Goal: Task Accomplishment & Management: Manage account settings

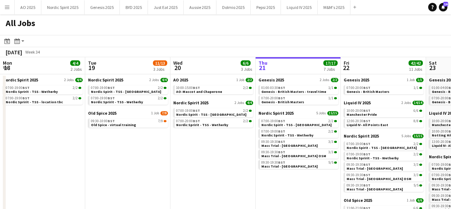
click at [6, 8] on app-icon "Menu" at bounding box center [7, 7] width 6 height 6
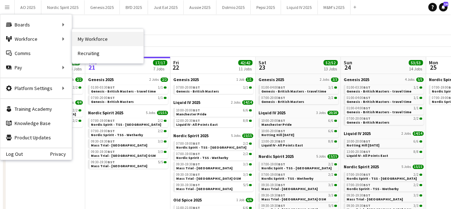
click at [90, 33] on link "My Workforce" at bounding box center [107, 39] width 71 height 14
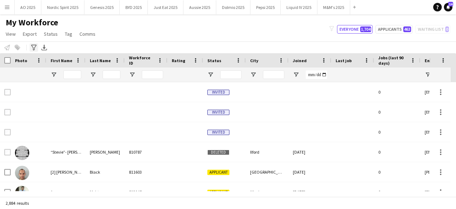
click at [34, 46] on icon "Advanced filters" at bounding box center [34, 48] width 6 height 6
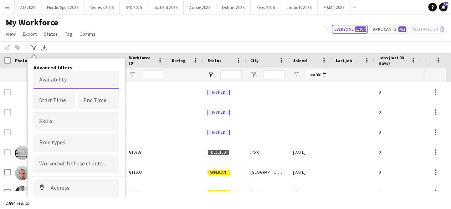
click at [60, 82] on body "Menu Boards Boards Boards All jobs Status Workforce Workforce My Workforce Recr…" at bounding box center [225, 104] width 451 height 209
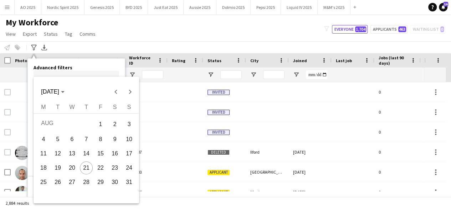
click at [101, 180] on span "29" at bounding box center [100, 181] width 13 height 13
type input "**********"
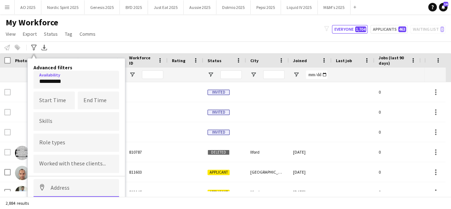
click at [87, 184] on input at bounding box center [77, 188] width 86 height 18
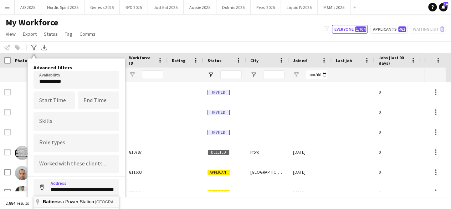
type input "**********"
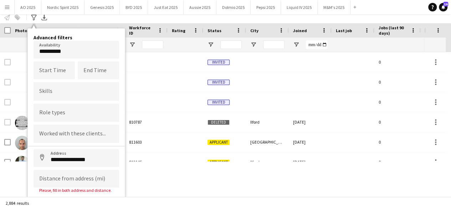
scroll to position [45, 0]
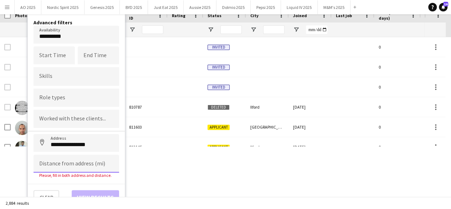
click at [93, 167] on input at bounding box center [77, 163] width 86 height 18
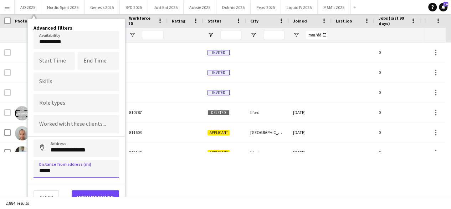
type input "*****"
click at [96, 190] on button "View results" at bounding box center [95, 197] width 47 height 14
type input "**********"
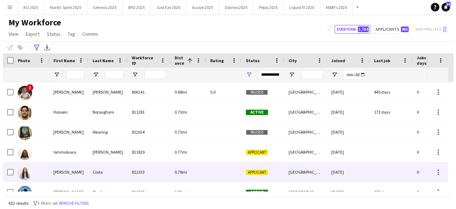
scroll to position [0, 0]
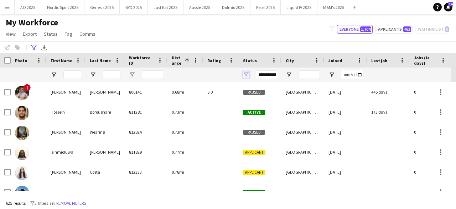
click at [245, 72] on span "Open Filter Menu" at bounding box center [246, 74] width 6 height 6
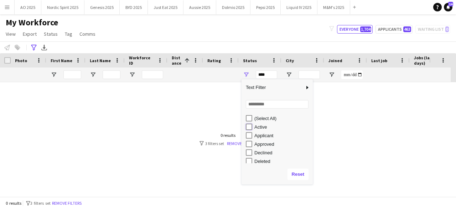
type input "**********"
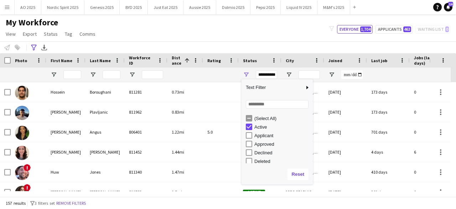
click at [262, 37] on div "My Workforce View Views Default view Compliance Log New view Update view Delete…" at bounding box center [228, 29] width 456 height 24
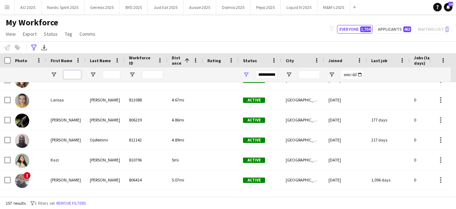
click at [70, 77] on input "First Name Filter Input" at bounding box center [72, 74] width 18 height 9
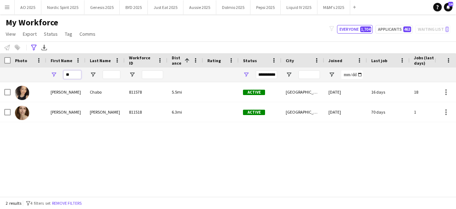
type input "*"
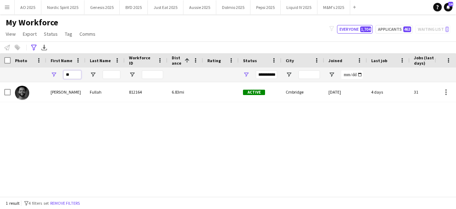
type input "*"
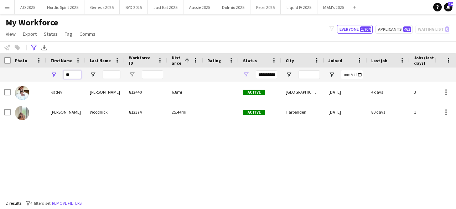
type input "*"
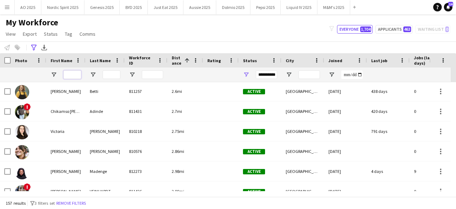
scroll to position [288, 0]
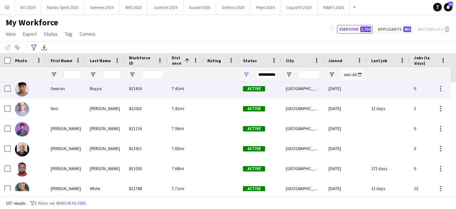
click at [21, 87] on img at bounding box center [22, 89] width 14 height 14
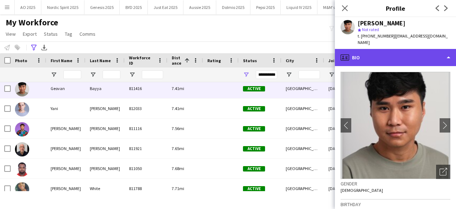
click at [402, 49] on div "profile Bio" at bounding box center [395, 57] width 121 height 17
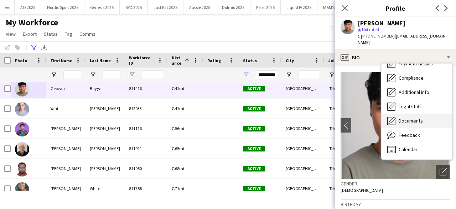
click at [429, 113] on div "Documents Documents" at bounding box center [417, 120] width 71 height 14
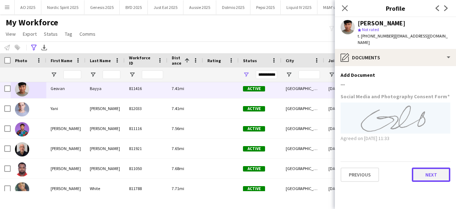
click at [429, 167] on button "Next" at bounding box center [431, 174] width 39 height 14
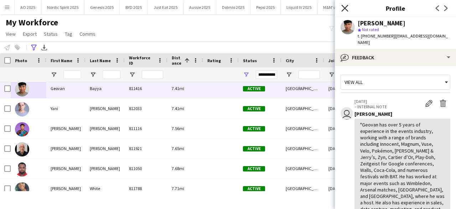
click at [344, 6] on icon "Close pop-in" at bounding box center [345, 8] width 7 height 7
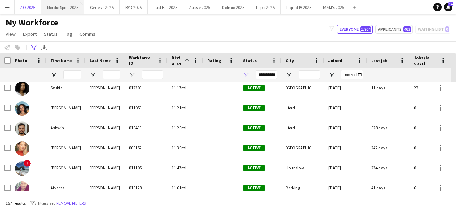
drag, startPoint x: 29, startPoint y: 8, endPoint x: 49, endPoint y: 10, distance: 19.7
click at [29, 8] on button "AO 2025 Close" at bounding box center [28, 7] width 27 height 14
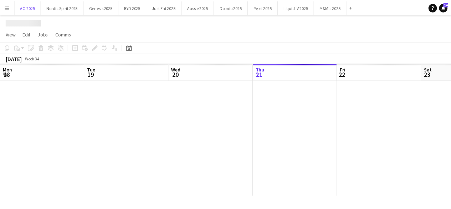
scroll to position [0, 170]
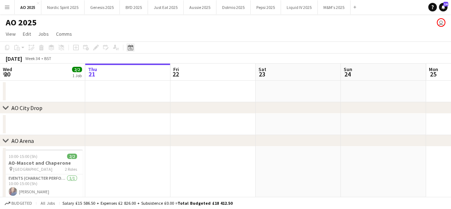
click at [132, 50] on icon at bounding box center [130, 48] width 5 height 6
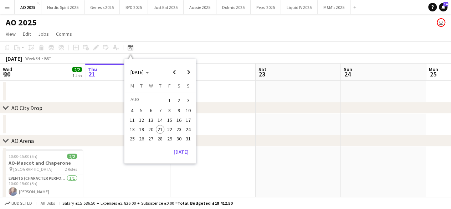
click at [143, 137] on span "26" at bounding box center [141, 138] width 9 height 9
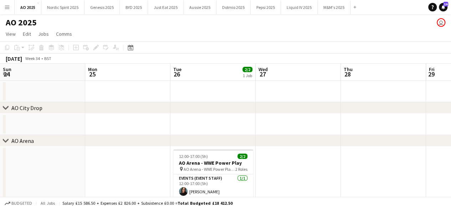
scroll to position [0, 245]
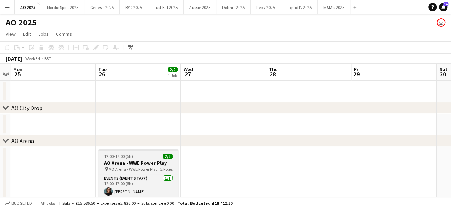
click at [146, 154] on div "12:00-17:00 (5h) 2/2" at bounding box center [138, 155] width 80 height 5
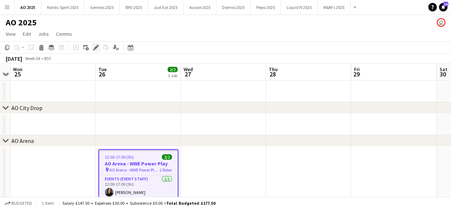
click at [97, 47] on icon at bounding box center [96, 48] width 4 height 4
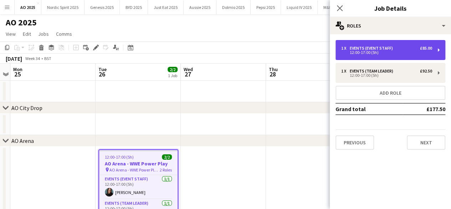
click at [361, 52] on div "12:00-17:00 (5h)" at bounding box center [386, 53] width 91 height 4
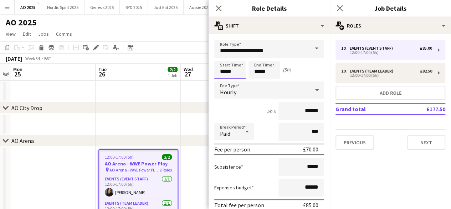
click at [236, 70] on input "*****" at bounding box center [229, 70] width 31 height 18
click at [226, 56] on div at bounding box center [223, 56] width 14 height 7
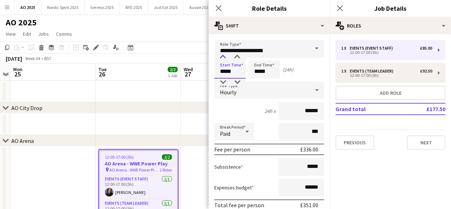
click at [226, 56] on div at bounding box center [223, 56] width 14 height 7
click at [223, 85] on div at bounding box center [223, 81] width 14 height 7
click at [238, 58] on div at bounding box center [237, 56] width 14 height 7
type input "*****"
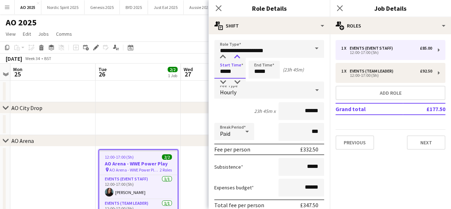
click at [238, 57] on div at bounding box center [237, 56] width 14 height 7
click at [260, 69] on input "*****" at bounding box center [264, 70] width 31 height 18
click at [255, 57] on div at bounding box center [257, 56] width 14 height 7
click at [255, 56] on div at bounding box center [257, 56] width 14 height 7
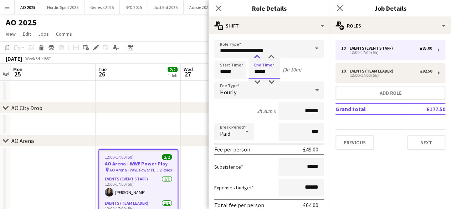
click at [255, 56] on div at bounding box center [257, 56] width 14 height 7
click at [271, 57] on div at bounding box center [271, 56] width 14 height 7
type input "*****"
click at [268, 57] on div at bounding box center [271, 56] width 14 height 7
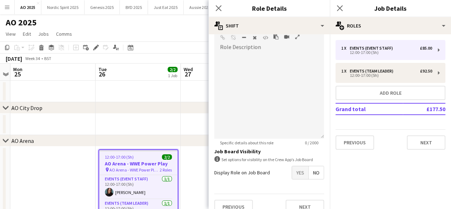
scroll to position [238, 0]
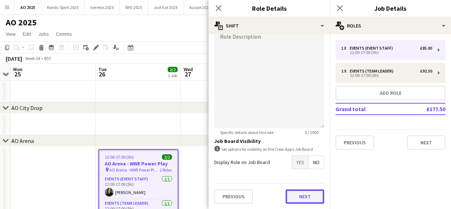
click at [302, 197] on button "Next" at bounding box center [305, 196] width 39 height 14
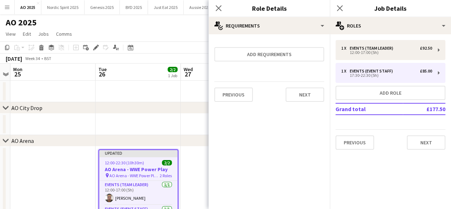
scroll to position [0, 0]
click at [310, 98] on button "Next" at bounding box center [305, 94] width 39 height 14
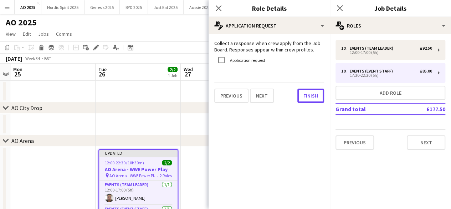
click at [310, 98] on button "Finish" at bounding box center [310, 95] width 27 height 14
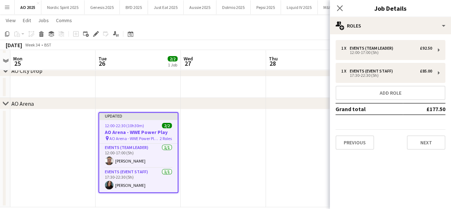
scroll to position [41, 0]
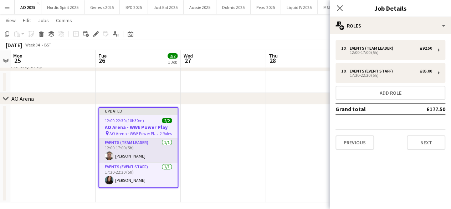
click at [111, 153] on app-user-avatar at bounding box center [109, 155] width 9 height 9
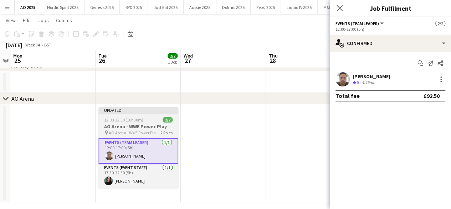
click at [153, 115] on app-job-card "Updated 12:00-22:30 (10h30m) 2/2 AO Arena - WWE Power Play pin AO Arena - WWE P…" at bounding box center [138, 147] width 80 height 81
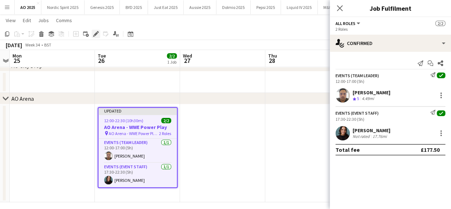
click at [94, 36] on icon "Edit" at bounding box center [96, 34] width 6 height 6
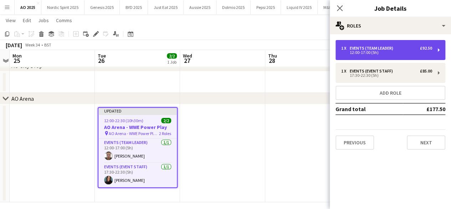
click at [382, 51] on div "12:00-17:00 (5h)" at bounding box center [386, 53] width 91 height 4
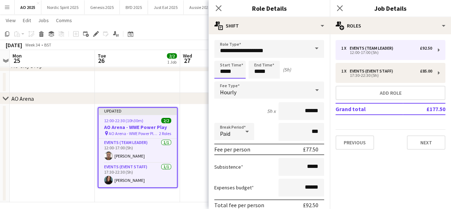
click at [236, 73] on input "*****" at bounding box center [229, 70] width 31 height 18
click at [223, 57] on div at bounding box center [223, 56] width 14 height 7
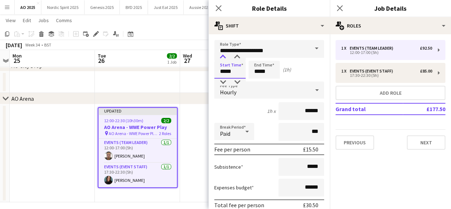
click at [223, 57] on div at bounding box center [223, 56] width 14 height 7
click at [238, 57] on div at bounding box center [237, 56] width 14 height 7
type input "*****"
click at [238, 57] on div at bounding box center [237, 56] width 14 height 7
click at [275, 72] on input "*****" at bounding box center [264, 70] width 31 height 18
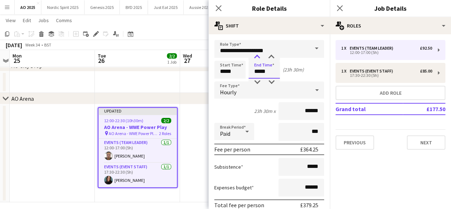
click at [258, 57] on div at bounding box center [257, 56] width 14 height 7
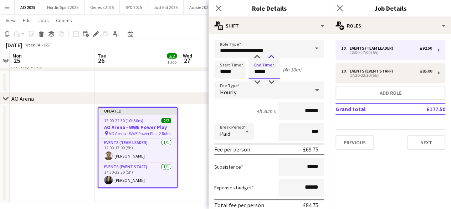
click at [271, 57] on div at bounding box center [271, 56] width 14 height 7
type input "*****"
click at [271, 57] on div at bounding box center [271, 56] width 14 height 7
click at [333, 65] on div "1 x Events (Team Leader) £92.50 12:00-17:00 (5h) 1 x Events (Event Staff) £85.0…" at bounding box center [390, 94] width 121 height 109
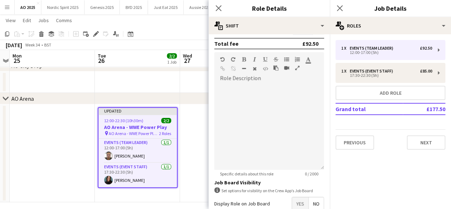
scroll to position [238, 0]
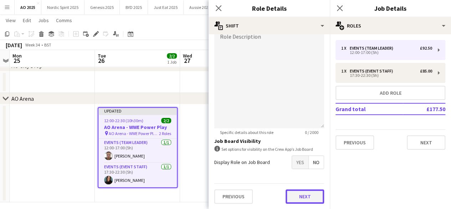
click at [301, 196] on button "Next" at bounding box center [305, 196] width 39 height 14
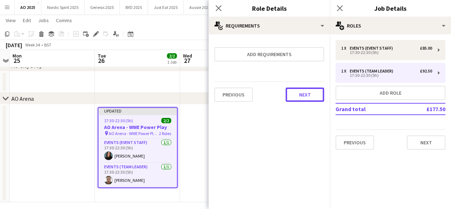
click at [301, 92] on button "Next" at bounding box center [305, 94] width 39 height 14
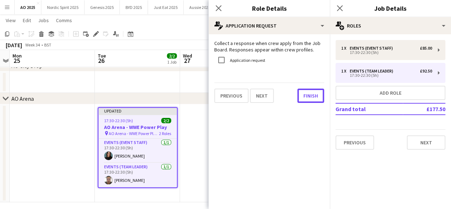
click at [301, 92] on button "Finish" at bounding box center [310, 95] width 27 height 14
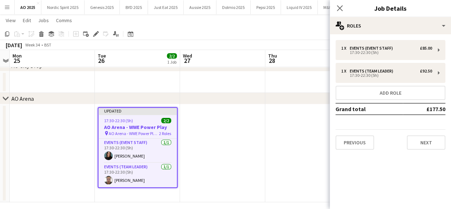
click at [267, 113] on app-date-cell at bounding box center [307, 153] width 85 height 98
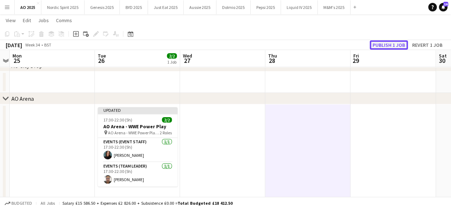
click at [377, 45] on button "Publish 1 job" at bounding box center [389, 44] width 38 height 9
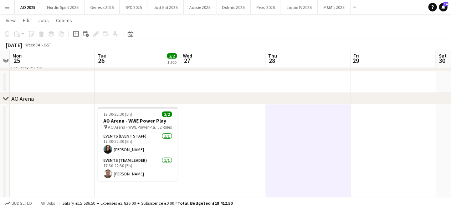
click at [14, 6] on button "Menu" at bounding box center [7, 7] width 14 height 14
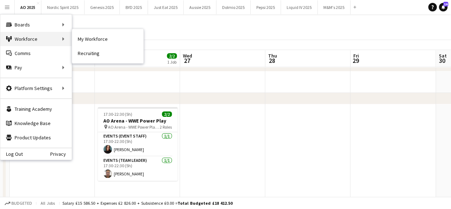
click at [68, 35] on div "Workforce Workforce" at bounding box center [35, 39] width 71 height 14
click at [92, 38] on link "My Workforce" at bounding box center [107, 39] width 71 height 14
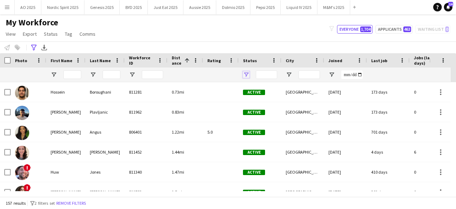
click at [247, 75] on span "Open Filter Menu" at bounding box center [246, 74] width 6 height 6
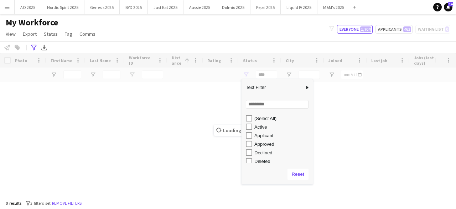
drag, startPoint x: 312, startPoint y: 129, endPoint x: 310, endPoint y: 139, distance: 9.8
click at [310, 142] on div "(Select All) Active Applicant Approved Declined Deleted" at bounding box center [277, 138] width 71 height 51
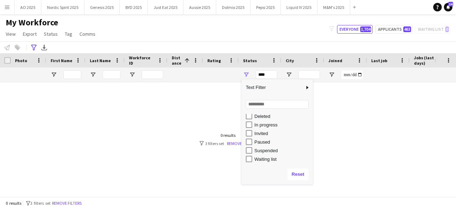
click at [257, 124] on div "In progress" at bounding box center [283, 124] width 56 height 5
type input "**********"
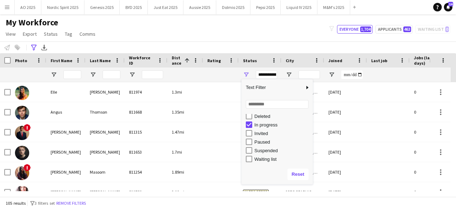
click at [238, 43] on div "**********" at bounding box center [228, 47] width 456 height 12
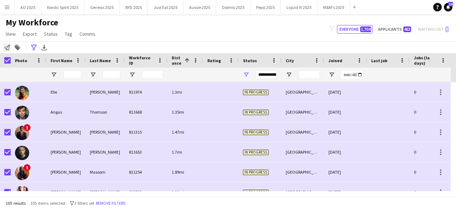
click at [9, 48] on icon at bounding box center [7, 48] width 6 height 6
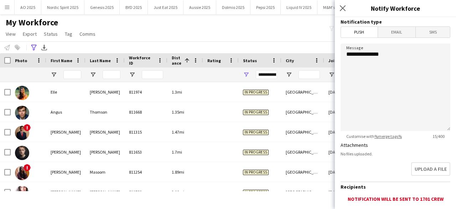
click at [162, 24] on div "My Workforce View Views Default view Compliance Log New view Update view Delete…" at bounding box center [228, 29] width 456 height 24
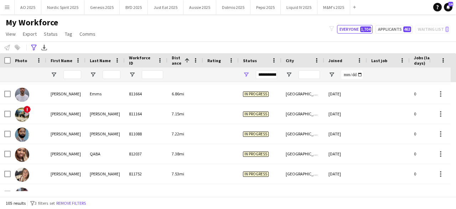
scroll to position [1099, 0]
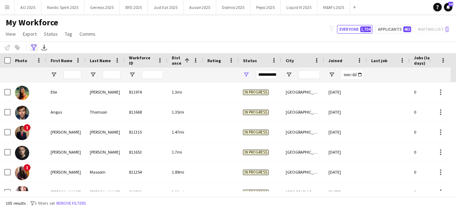
click at [32, 47] on icon "Advanced filters" at bounding box center [34, 48] width 6 height 6
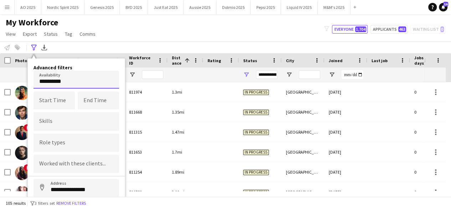
click at [78, 78] on body "Menu Boards Boards Boards All jobs Status Workforce Workforce My Workforce Recr…" at bounding box center [225, 104] width 451 height 209
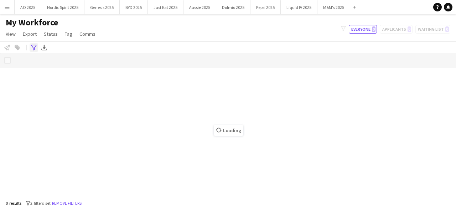
click at [35, 46] on icon "Advanced filters" at bounding box center [34, 48] width 6 height 6
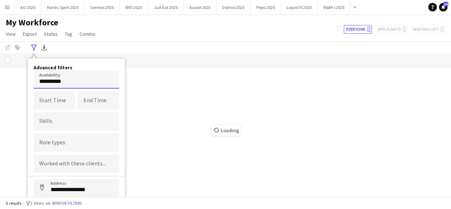
click at [76, 81] on body "Menu Boards Boards Boards All jobs Status Workforce Workforce My Workforce Recr…" at bounding box center [225, 104] width 451 height 209
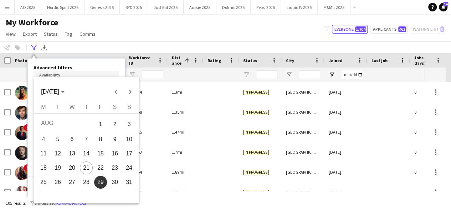
click at [112, 62] on div at bounding box center [225, 104] width 451 height 209
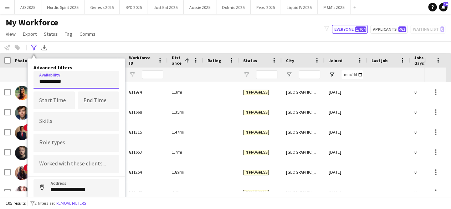
drag, startPoint x: 90, startPoint y: 77, endPoint x: 34, endPoint y: 81, distance: 56.2
click at [34, 81] on input "**********" at bounding box center [77, 80] width 86 height 18
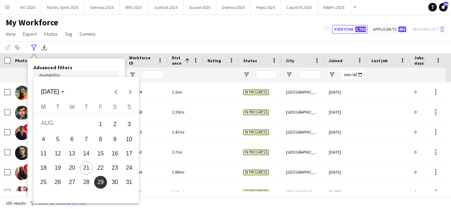
click at [68, 65] on div at bounding box center [225, 104] width 451 height 209
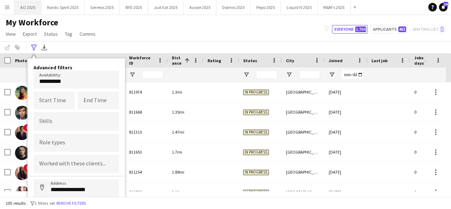
click at [20, 11] on button "AO 2025 Close" at bounding box center [28, 7] width 27 height 14
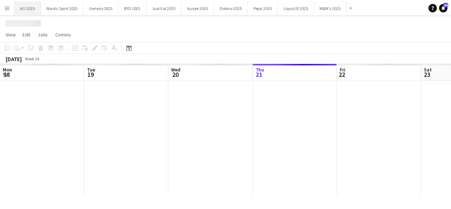
scroll to position [0, 170]
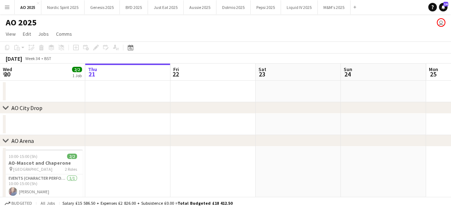
click at [8, 10] on button "Menu" at bounding box center [7, 7] width 14 height 14
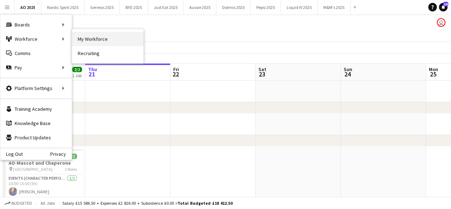
click at [74, 40] on link "My Workforce" at bounding box center [107, 39] width 71 height 14
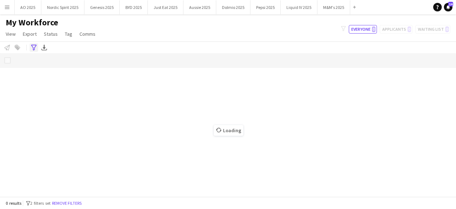
click at [34, 48] on icon at bounding box center [33, 48] width 5 height 6
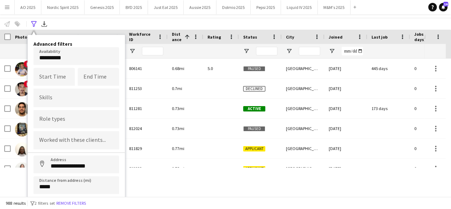
scroll to position [40, 0]
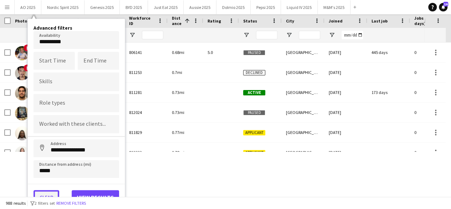
click at [50, 190] on button "Clear" at bounding box center [47, 197] width 26 height 14
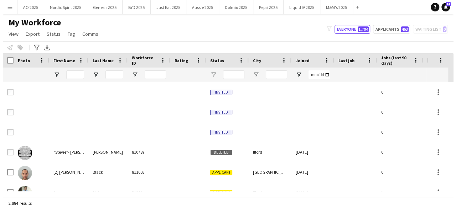
scroll to position [0, 0]
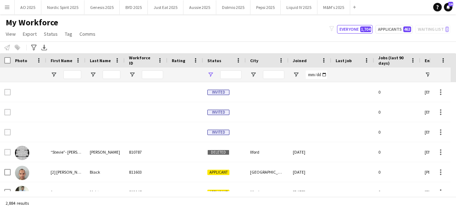
click at [212, 71] on div at bounding box center [224, 74] width 43 height 14
click at [211, 74] on span "Open Filter Menu" at bounding box center [211, 74] width 6 height 6
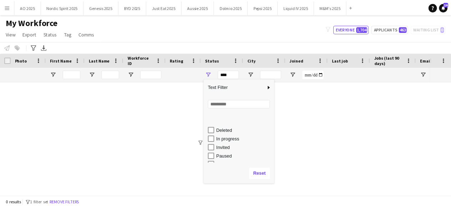
scroll to position [45, 0]
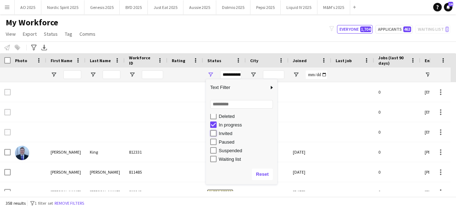
type input "**********"
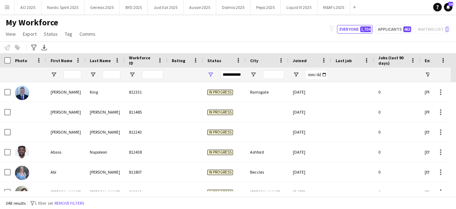
click at [216, 33] on div "My Workforce View Views Default view Compliance Log New view Update view Delete…" at bounding box center [228, 29] width 456 height 24
click at [37, 48] on div "Advanced filters" at bounding box center [34, 47] width 9 height 9
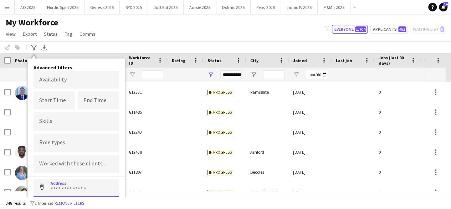
click at [52, 180] on input at bounding box center [77, 188] width 86 height 18
type input "**********"
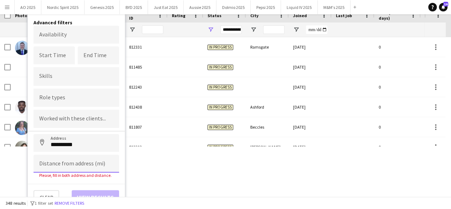
click at [82, 164] on input at bounding box center [77, 163] width 86 height 18
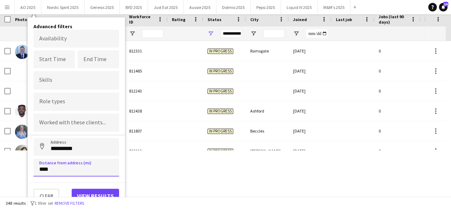
scroll to position [40, 0]
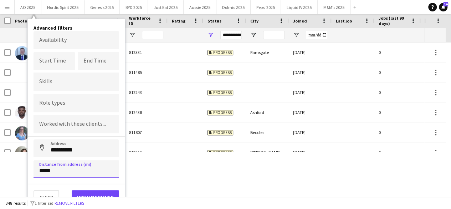
type input "*****"
click at [91, 190] on button "View results" at bounding box center [95, 197] width 47 height 14
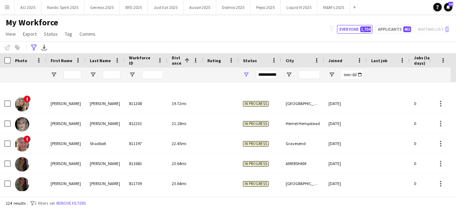
scroll to position [2367, 0]
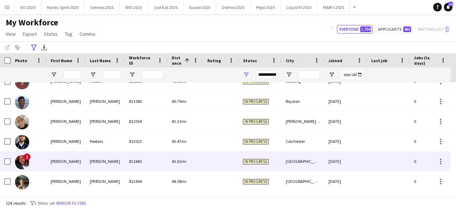
click at [16, 164] on img at bounding box center [22, 162] width 14 height 14
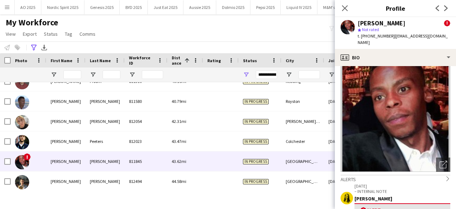
scroll to position [0, 0]
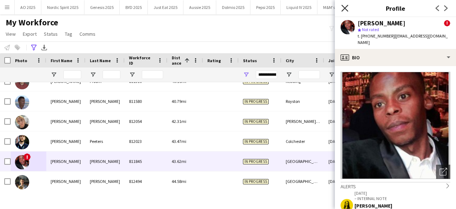
click at [346, 8] on icon "Close pop-in" at bounding box center [345, 8] width 7 height 7
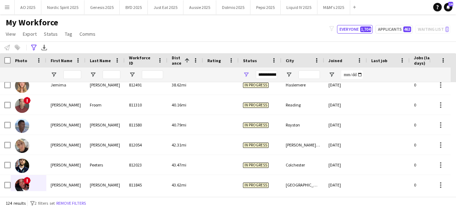
scroll to position [2277, 0]
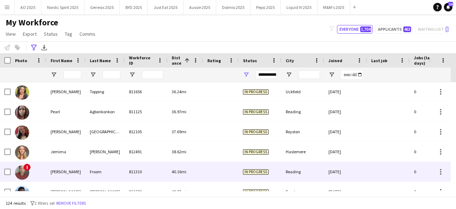
click at [26, 172] on img at bounding box center [22, 172] width 14 height 14
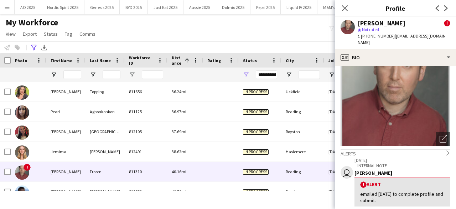
scroll to position [38, 0]
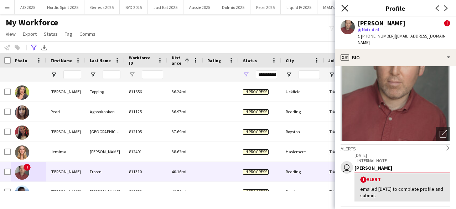
click at [345, 5] on icon "Close pop-in" at bounding box center [345, 8] width 7 height 7
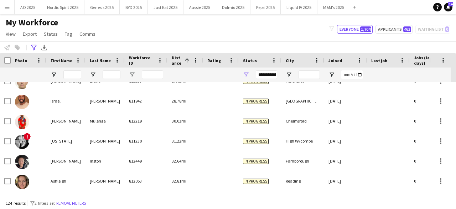
scroll to position [0, 0]
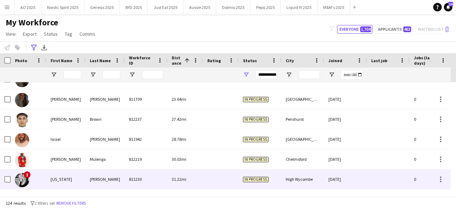
click at [20, 177] on img at bounding box center [22, 180] width 14 height 14
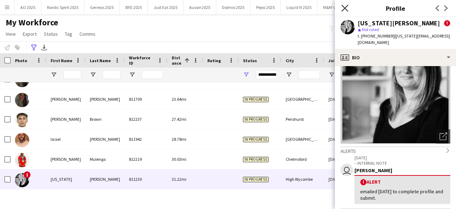
click at [342, 7] on icon "Close pop-in" at bounding box center [345, 8] width 7 height 7
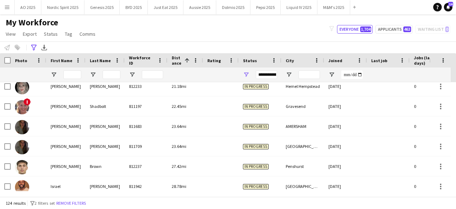
click at [456, 87] on div at bounding box center [453, 136] width 5 height 109
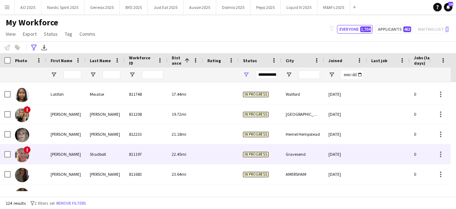
click at [28, 147] on span "!" at bounding box center [27, 149] width 7 height 7
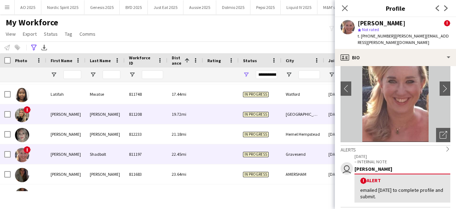
click at [20, 109] on img at bounding box center [22, 115] width 14 height 14
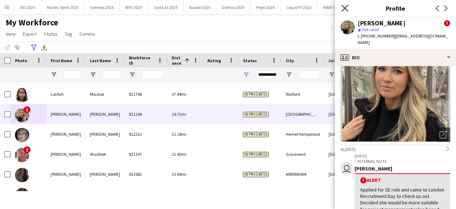
click at [344, 11] on icon "Close pop-in" at bounding box center [345, 8] width 7 height 7
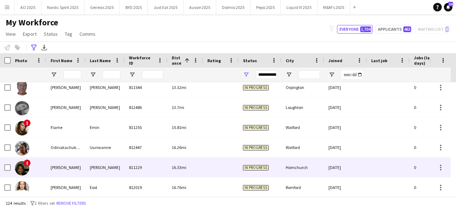
click at [32, 162] on div "!" at bounding box center [29, 167] width 36 height 20
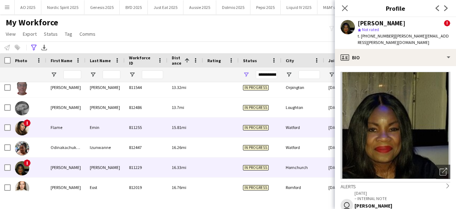
click at [22, 123] on img at bounding box center [22, 128] width 14 height 14
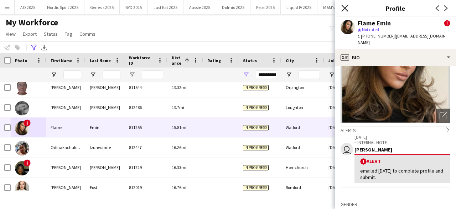
click at [347, 10] on icon "Close pop-in" at bounding box center [345, 8] width 7 height 7
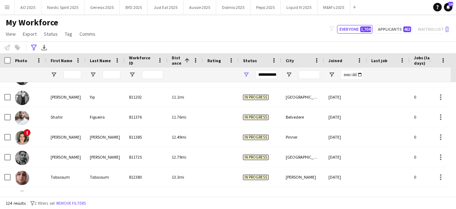
click at [456, 83] on div at bounding box center [453, 136] width 5 height 109
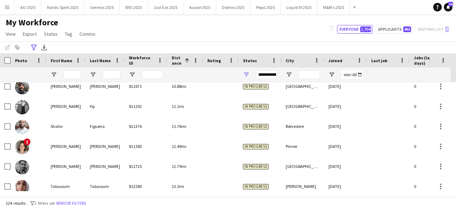
click at [456, 83] on div at bounding box center [453, 136] width 5 height 109
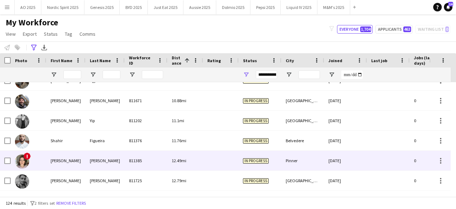
click at [21, 158] on img at bounding box center [22, 161] width 14 height 14
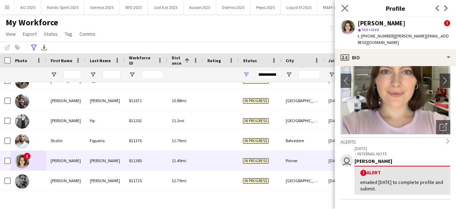
click at [349, 12] on app-icon "Close pop-in" at bounding box center [345, 8] width 10 height 10
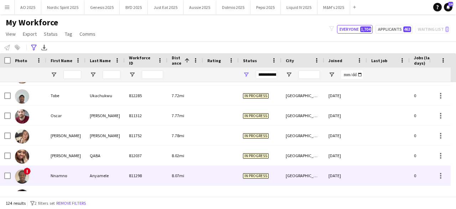
click at [22, 179] on img at bounding box center [22, 176] width 14 height 14
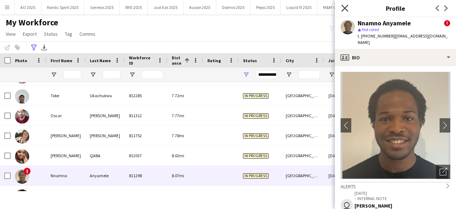
click at [346, 6] on icon "Close pop-in" at bounding box center [345, 8] width 7 height 7
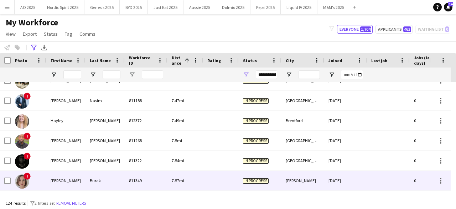
click at [15, 182] on img at bounding box center [22, 181] width 14 height 14
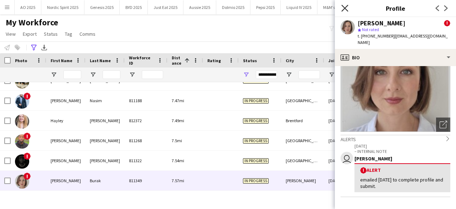
click at [342, 10] on icon "Close pop-in" at bounding box center [345, 8] width 7 height 7
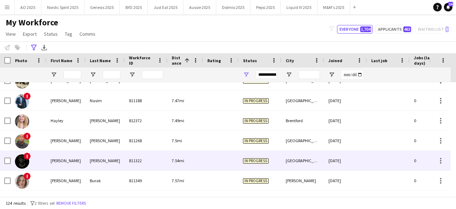
click at [24, 161] on img at bounding box center [22, 161] width 14 height 14
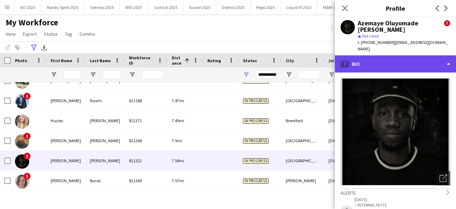
click at [443, 59] on div "profile Bio" at bounding box center [395, 63] width 121 height 17
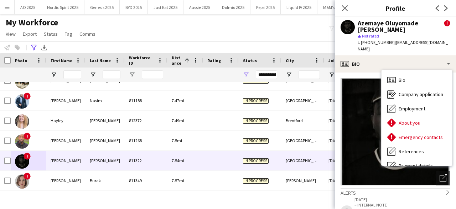
click at [364, 188] on div "Alerts chevron-right" at bounding box center [396, 192] width 110 height 8
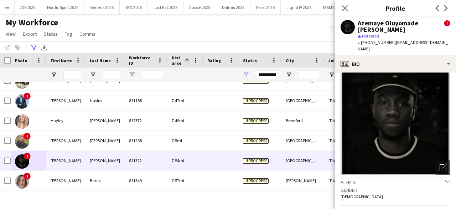
click at [379, 177] on div "Alerts chevron-down" at bounding box center [396, 181] width 110 height 8
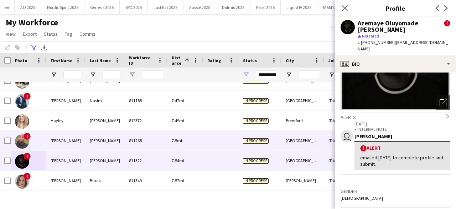
click at [19, 141] on img at bounding box center [22, 141] width 14 height 14
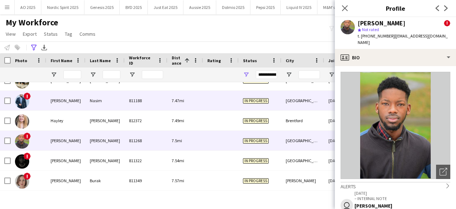
click at [23, 100] on img at bounding box center [22, 101] width 14 height 14
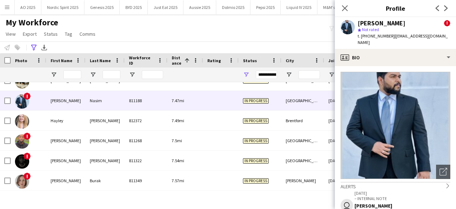
click at [312, 19] on div "My Workforce View Views Default view Compliance Log New view Update view Delete…" at bounding box center [228, 29] width 456 height 24
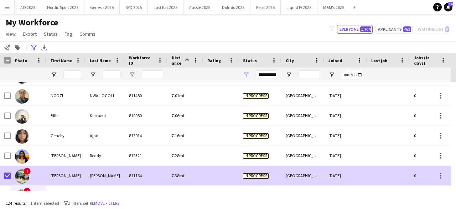
click at [27, 177] on img at bounding box center [22, 176] width 14 height 14
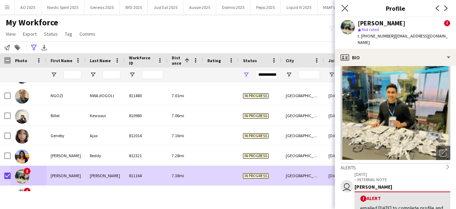
click at [348, 10] on app-icon "Close pop-in" at bounding box center [345, 8] width 10 height 10
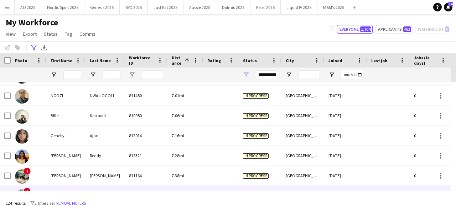
click at [19, 189] on img at bounding box center [22, 196] width 14 height 14
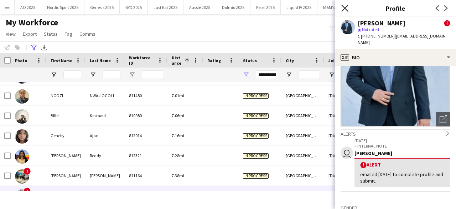
click at [344, 10] on icon "Close pop-in" at bounding box center [345, 8] width 7 height 7
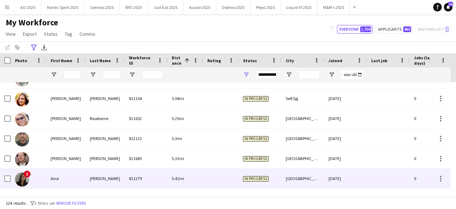
click at [23, 181] on img at bounding box center [22, 179] width 14 height 14
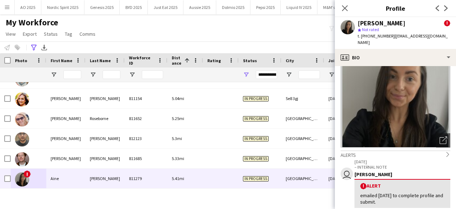
click at [347, 14] on div "Close pop-in" at bounding box center [345, 8] width 20 height 16
click at [347, 12] on div "Close pop-in" at bounding box center [345, 8] width 20 height 16
click at [346, 5] on icon "Close pop-in" at bounding box center [345, 8] width 7 height 7
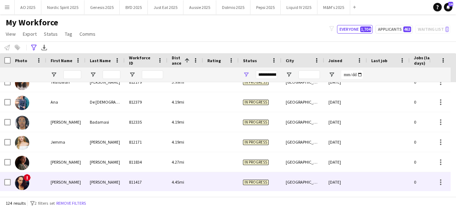
click at [23, 175] on img at bounding box center [22, 182] width 14 height 14
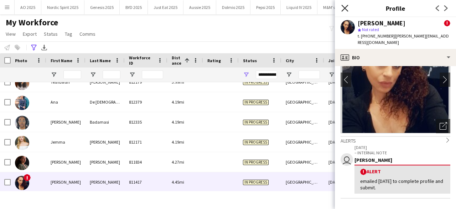
click at [345, 10] on icon "Close pop-in" at bounding box center [345, 8] width 7 height 7
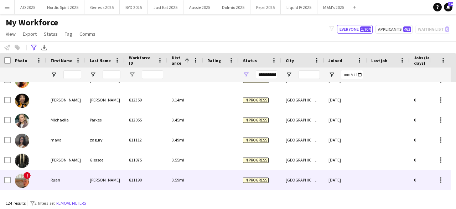
click at [20, 179] on img at bounding box center [22, 180] width 14 height 14
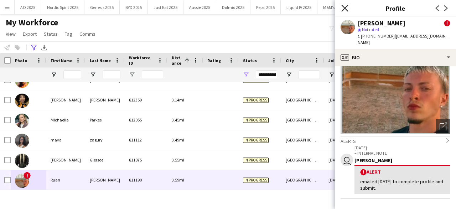
click at [342, 8] on icon "Close pop-in" at bounding box center [345, 8] width 7 height 7
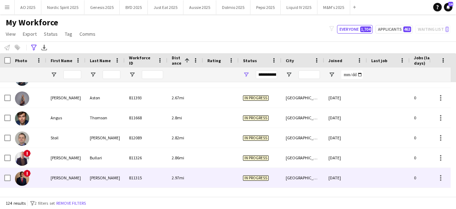
click at [25, 180] on img at bounding box center [22, 178] width 14 height 14
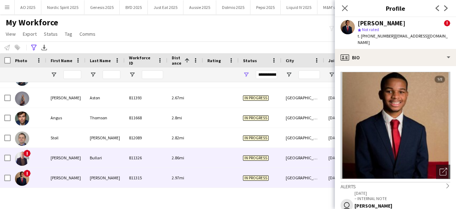
click at [19, 165] on div "!" at bounding box center [22, 158] width 14 height 20
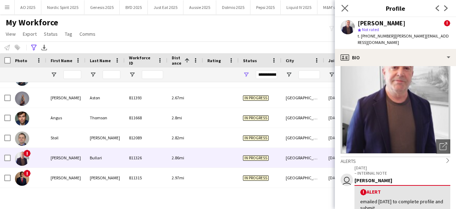
click at [346, 4] on app-icon "Close pop-in" at bounding box center [345, 8] width 10 height 10
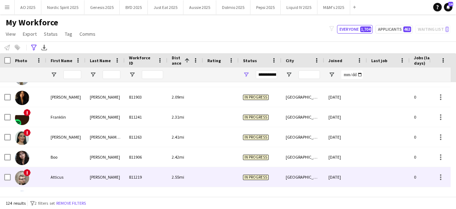
click at [25, 183] on img at bounding box center [22, 177] width 14 height 14
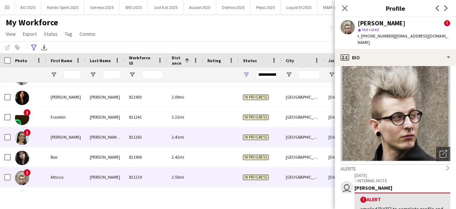
click at [27, 136] on img at bounding box center [22, 138] width 14 height 14
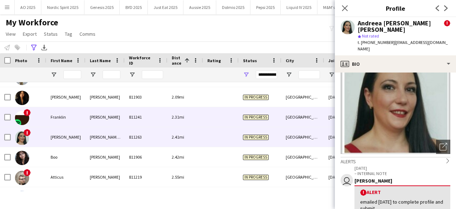
click at [25, 114] on span "!" at bounding box center [27, 112] width 7 height 7
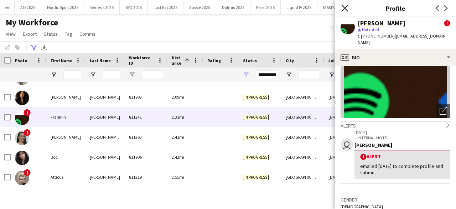
click at [343, 8] on icon "Close pop-in" at bounding box center [345, 8] width 7 height 7
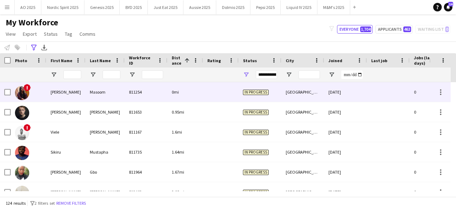
click at [29, 90] on div "!" at bounding box center [29, 92] width 36 height 20
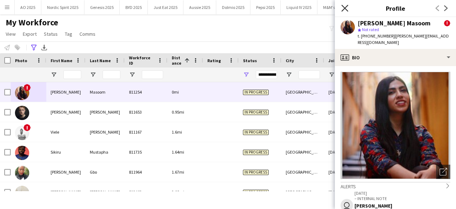
click at [347, 9] on icon "Close pop-in" at bounding box center [345, 8] width 7 height 7
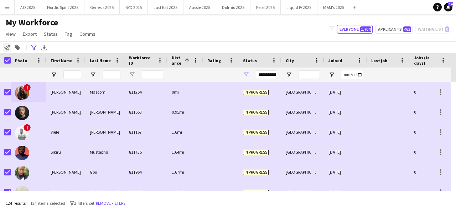
click at [8, 46] on icon at bounding box center [7, 48] width 6 height 6
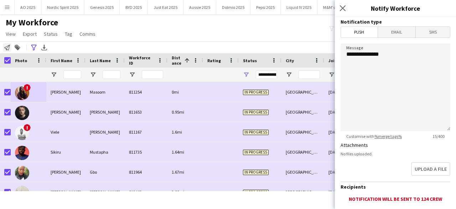
click at [8, 46] on icon at bounding box center [7, 48] width 6 height 6
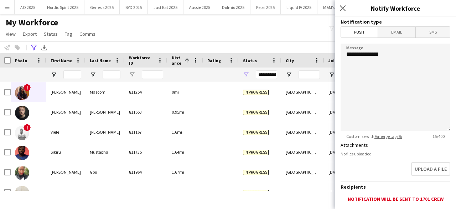
click at [121, 40] on div "My Workforce View Views Default view Compliance Log New view Update view Delete…" at bounding box center [228, 29] width 456 height 24
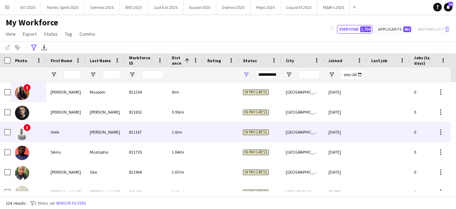
click at [20, 136] on img at bounding box center [22, 133] width 14 height 14
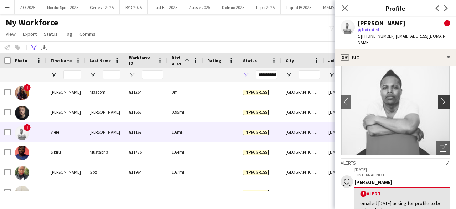
click at [440, 98] on app-icon "chevron-right" at bounding box center [445, 101] width 11 height 7
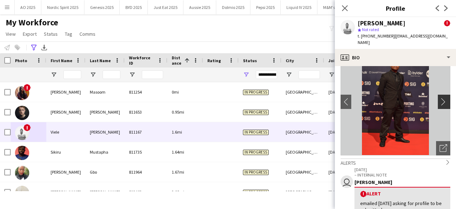
click at [440, 98] on app-icon "chevron-right" at bounding box center [445, 101] width 11 height 7
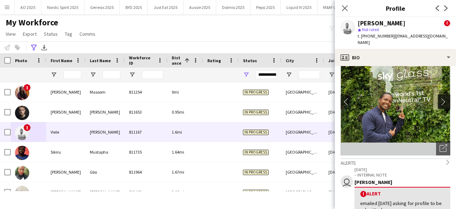
click at [440, 98] on app-icon "chevron-right" at bounding box center [445, 101] width 11 height 7
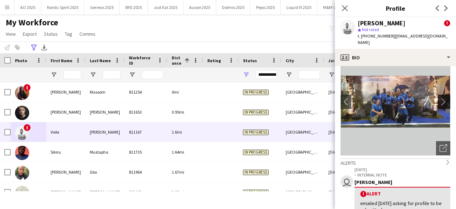
click at [440, 98] on app-icon "chevron-right" at bounding box center [445, 101] width 11 height 7
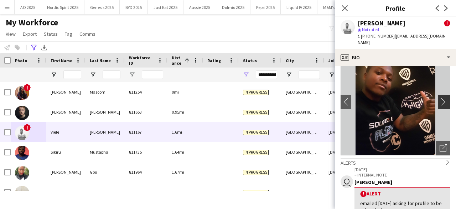
click at [440, 98] on app-icon "chevron-right" at bounding box center [445, 101] width 11 height 7
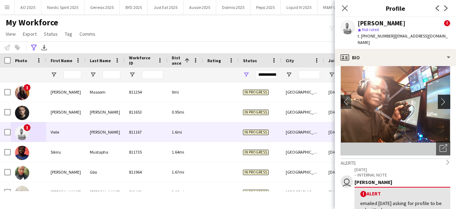
click at [440, 98] on app-icon "chevron-right" at bounding box center [445, 101] width 11 height 7
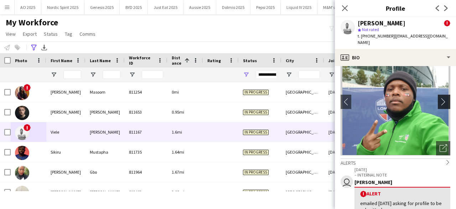
click at [440, 98] on app-icon "chevron-right" at bounding box center [445, 101] width 11 height 7
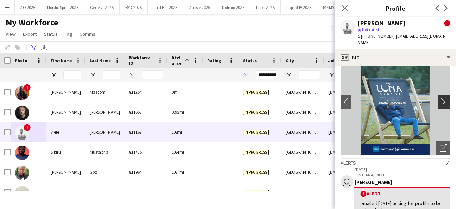
click at [440, 98] on app-icon "chevron-right" at bounding box center [445, 101] width 11 height 7
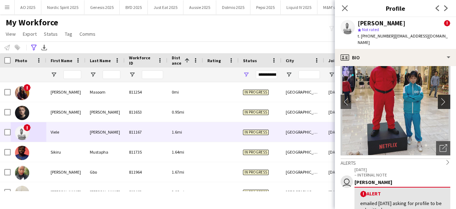
click at [440, 98] on app-icon "chevron-right" at bounding box center [445, 101] width 11 height 7
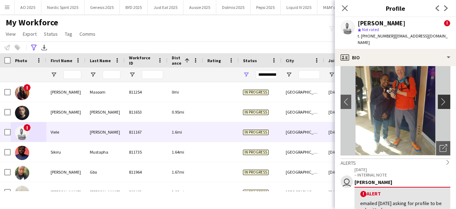
click at [440, 98] on app-icon "chevron-right" at bounding box center [445, 101] width 11 height 7
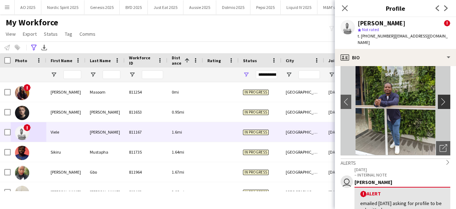
click at [440, 98] on app-icon "chevron-right" at bounding box center [445, 101] width 11 height 7
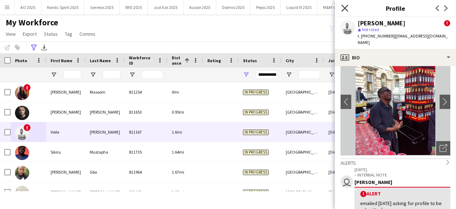
click at [344, 7] on icon "Close pop-in" at bounding box center [345, 8] width 7 height 7
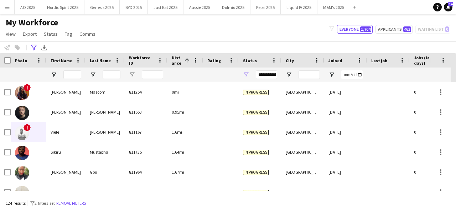
click at [298, 24] on div "My Workforce View Views Default view Compliance Log New view Update view Delete…" at bounding box center [228, 29] width 456 height 24
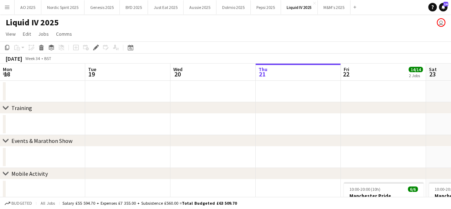
scroll to position [0, 245]
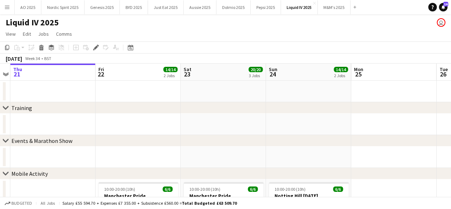
click at [403, 62] on div "[DATE] Week 34 • BST" at bounding box center [225, 58] width 451 height 10
click at [129, 47] on icon "Date picker" at bounding box center [131, 48] width 6 height 6
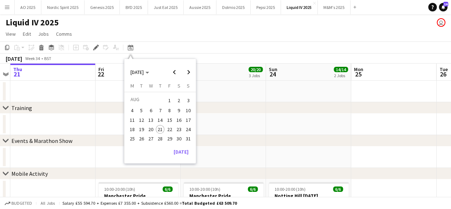
click at [213, 90] on app-date-cell at bounding box center [223, 91] width 85 height 21
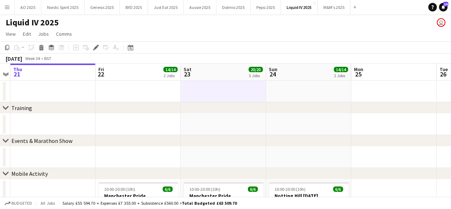
scroll to position [0, 245]
click at [128, 50] on icon at bounding box center [130, 48] width 5 height 6
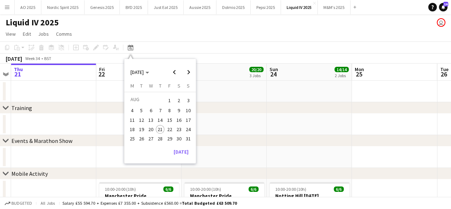
click at [193, 136] on div "[DATE] M [DATE] T [DATE] W [DATE] T [DATE] F [DATE] S [DATE] S [DATE] 2 3 4 5 6…" at bounding box center [159, 113] width 71 height 63
click at [190, 137] on span "31" at bounding box center [188, 138] width 9 height 9
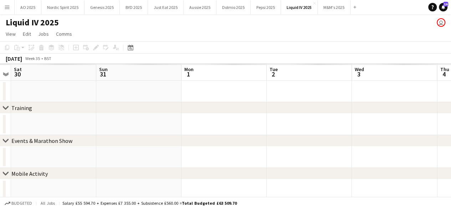
scroll to position [0, 245]
click at [9, 10] on app-icon "Menu" at bounding box center [7, 7] width 6 height 6
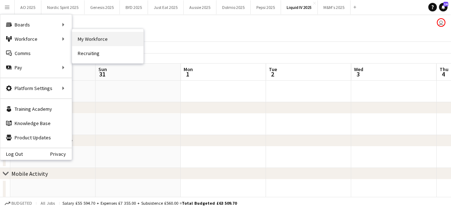
click at [83, 41] on link "My Workforce" at bounding box center [107, 39] width 71 height 14
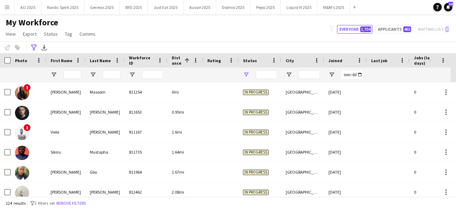
type input "**********"
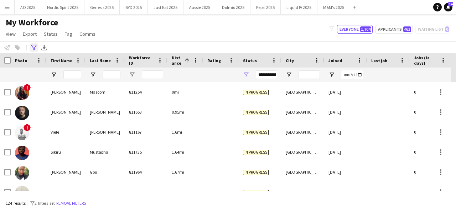
click at [33, 47] on icon "Advanced filters" at bounding box center [34, 48] width 6 height 6
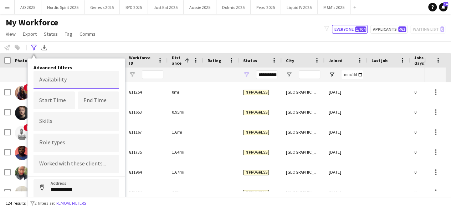
click at [61, 81] on body "Menu Boards Boards Boards All jobs Status Workforce Workforce My Workforce Recr…" at bounding box center [225, 104] width 451 height 209
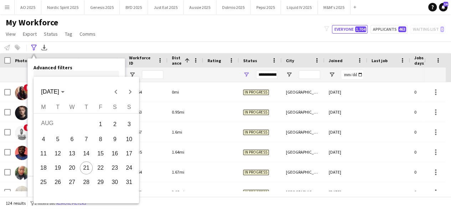
click at [131, 177] on span "31" at bounding box center [129, 181] width 13 height 13
type input "**********"
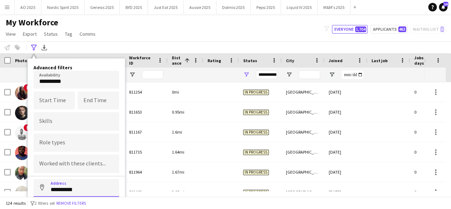
drag, startPoint x: 88, startPoint y: 189, endPoint x: 31, endPoint y: 178, distance: 58.9
click at [31, 178] on div "**********" at bounding box center [76, 153] width 97 height 191
type input "**********"
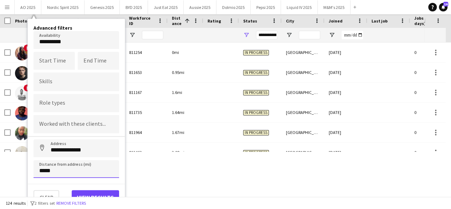
click at [66, 162] on input "*****" at bounding box center [77, 169] width 86 height 18
click at [60, 167] on input "*****" at bounding box center [77, 169] width 86 height 18
type input "*****"
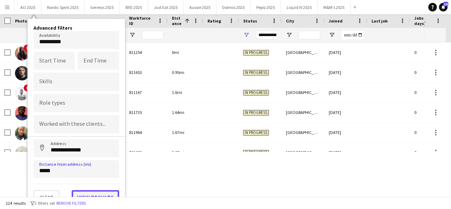
click at [90, 191] on button "View results" at bounding box center [95, 197] width 47 height 14
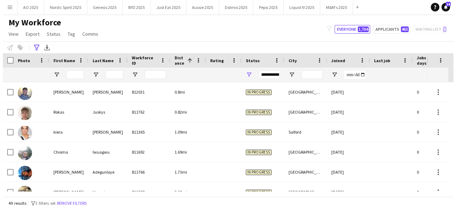
scroll to position [0, 0]
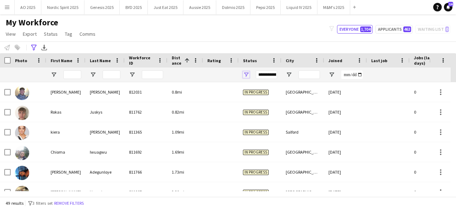
click at [247, 72] on span "Open Filter Menu" at bounding box center [246, 74] width 6 height 6
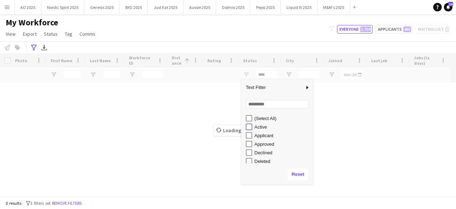
type input "**********"
click at [248, 27] on div "My Workforce View Views Default view Compliance Log New view Update view Delete…" at bounding box center [228, 29] width 456 height 24
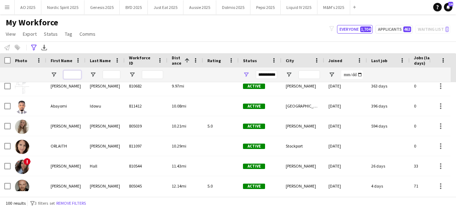
click at [79, 73] on input "First Name Filter Input" at bounding box center [72, 74] width 18 height 9
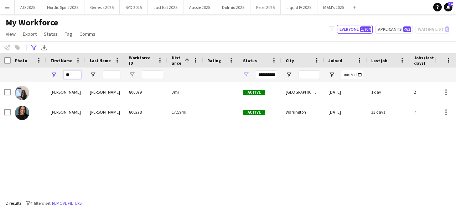
type input "*"
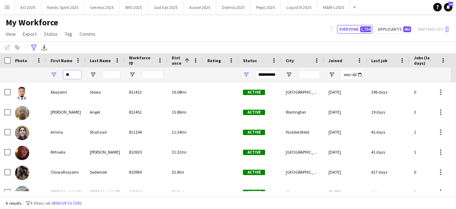
type input "**"
click at [106, 73] on input "Last Name Filter Input" at bounding box center [112, 74] width 18 height 9
type input "*"
click at [74, 72] on input "**" at bounding box center [72, 74] width 18 height 9
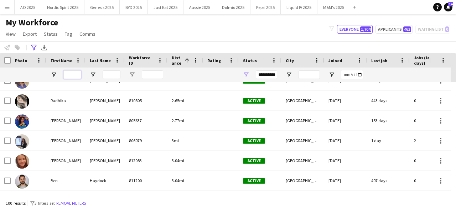
scroll to position [179, 0]
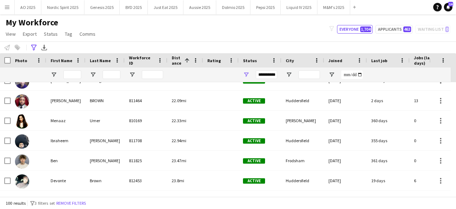
click at [451, 84] on div at bounding box center [453, 136] width 5 height 109
